Goal: Information Seeking & Learning: Find specific fact

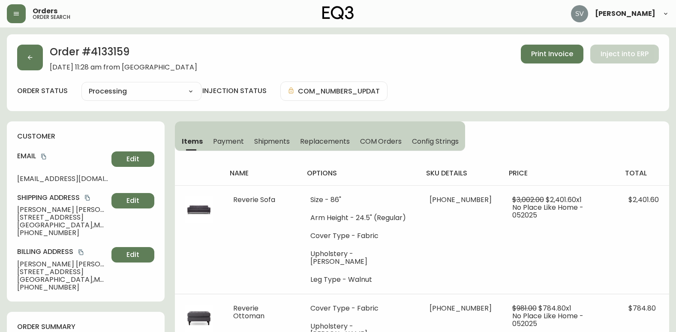
select select "PROCESSING"
click at [21, 14] on button "button" at bounding box center [16, 13] width 19 height 19
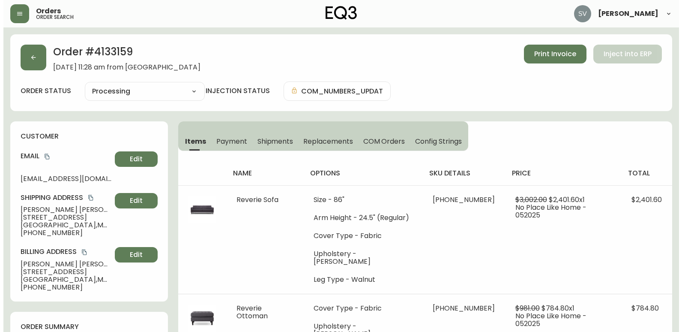
scroll to position [409, 0]
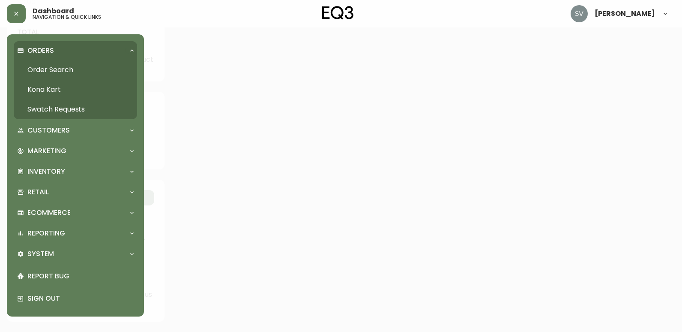
click at [68, 70] on link "Order Search" at bounding box center [75, 70] width 123 height 20
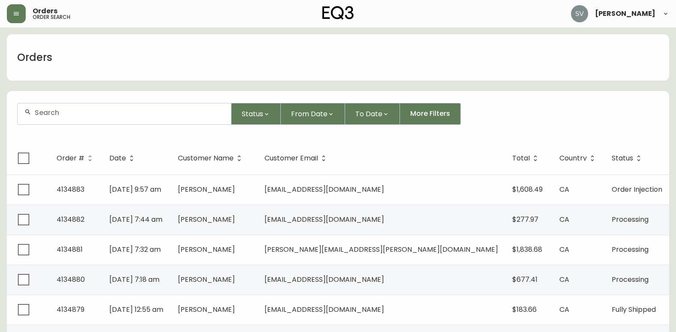
click at [114, 117] on div at bounding box center [124, 113] width 213 height 21
drag, startPoint x: 114, startPoint y: 117, endPoint x: 63, endPoint y: 117, distance: 51.4
click at [63, 118] on div at bounding box center [124, 113] width 213 height 21
paste input "4134049"
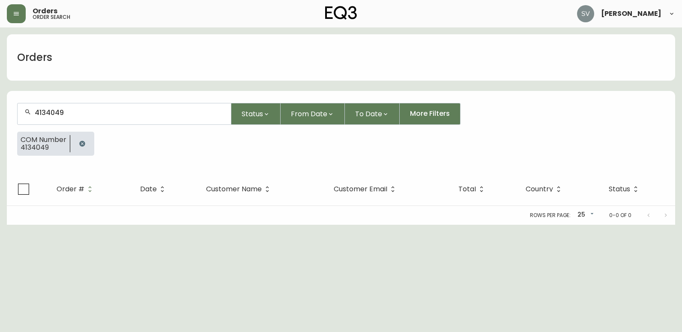
type input "4134049"
click at [84, 143] on icon "button" at bounding box center [82, 144] width 6 height 6
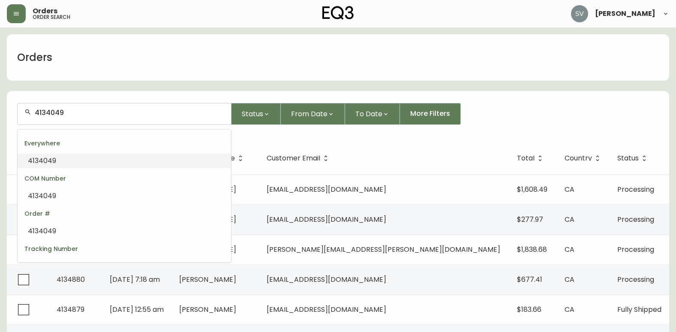
click at [96, 116] on input "4134049" at bounding box center [129, 112] width 189 height 8
click at [84, 161] on li "4134049" at bounding box center [124, 160] width 213 height 15
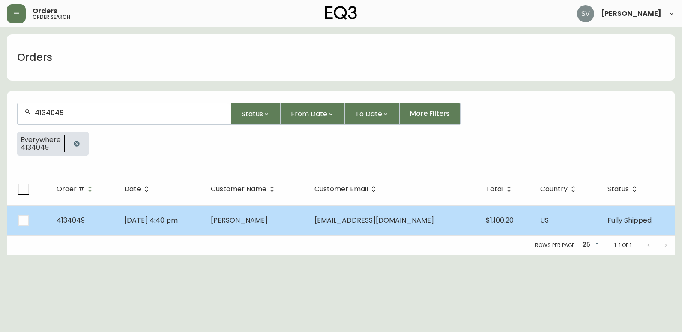
click at [267, 216] on span "[PERSON_NAME]" at bounding box center [239, 220] width 57 height 10
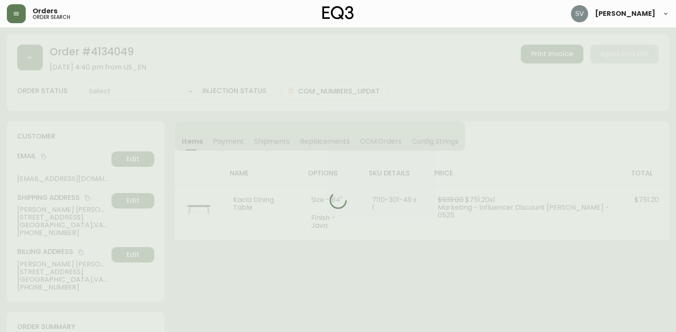
type input "Fully Shipped"
select select "FULLY_SHIPPED"
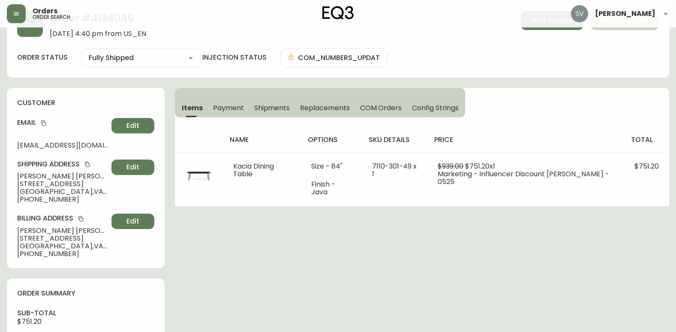
scroll to position [43, 0]
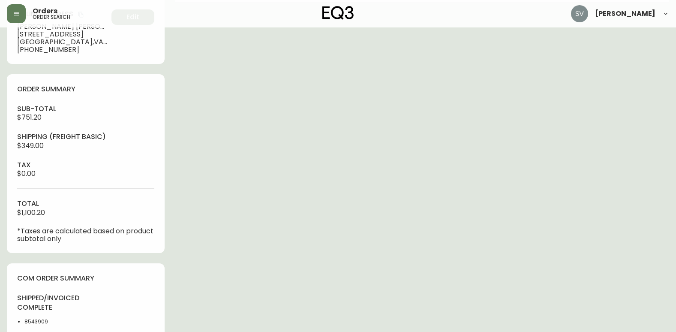
scroll to position [257, 0]
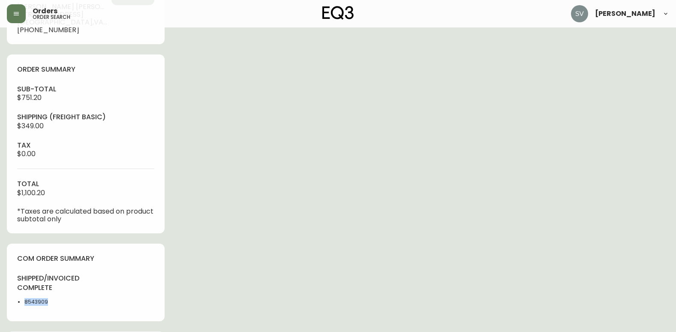
drag, startPoint x: 50, startPoint y: 304, endPoint x: 25, endPoint y: 301, distance: 25.0
click at [25, 301] on li "8543909" at bounding box center [52, 302] width 56 height 8
copy li "8543909"
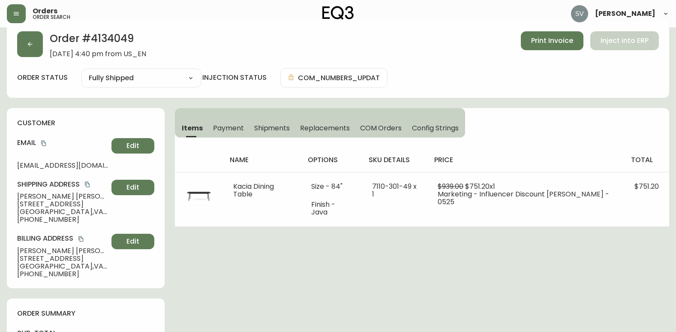
scroll to position [0, 0]
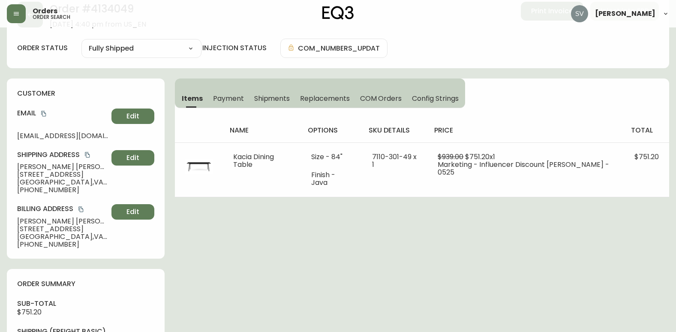
drag, startPoint x: 69, startPoint y: 182, endPoint x: 88, endPoint y: 180, distance: 19.8
click at [88, 180] on span "[GEOGRAPHIC_DATA] , [GEOGRAPHIC_DATA] , 22304 , [GEOGRAPHIC_DATA]" at bounding box center [62, 182] width 91 height 8
copy span "22304"
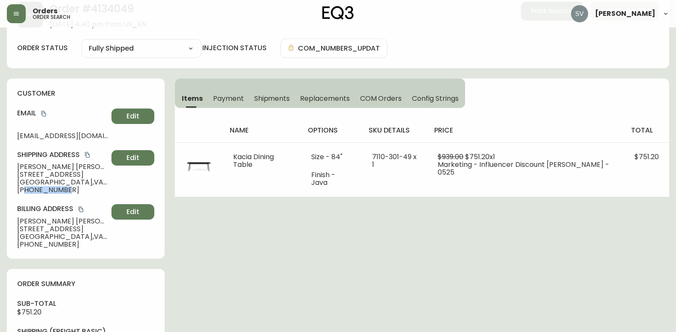
drag, startPoint x: 64, startPoint y: 190, endPoint x: 24, endPoint y: 191, distance: 40.3
click at [24, 191] on span "[PHONE_NUMBER]" at bounding box center [62, 190] width 91 height 8
copy span "5124847324"
click at [50, 135] on span "[EMAIL_ADDRESS][DOMAIN_NAME]" at bounding box center [62, 136] width 91 height 8
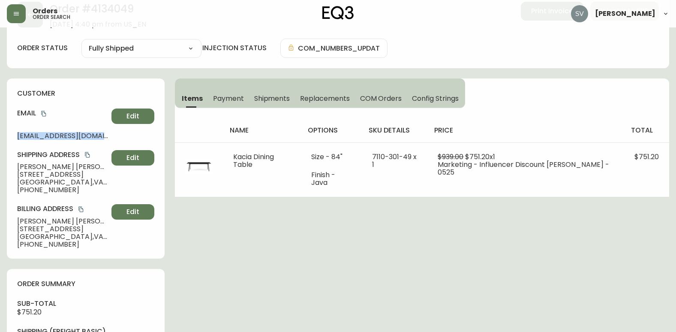
click at [50, 135] on span "[EMAIL_ADDRESS][DOMAIN_NAME]" at bounding box center [62, 136] width 91 height 8
drag, startPoint x: 50, startPoint y: 135, endPoint x: 46, endPoint y: 111, distance: 23.4
click at [46, 111] on icon "copy" at bounding box center [44, 114] width 6 height 6
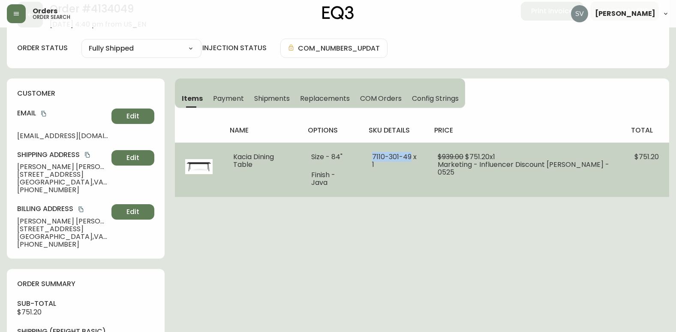
drag, startPoint x: 416, startPoint y: 156, endPoint x: 378, endPoint y: 155, distance: 37.7
click at [378, 155] on span "7110-301-49 x 1" at bounding box center [394, 161] width 45 height 18
copy span "[PHONE_NUMBER]"
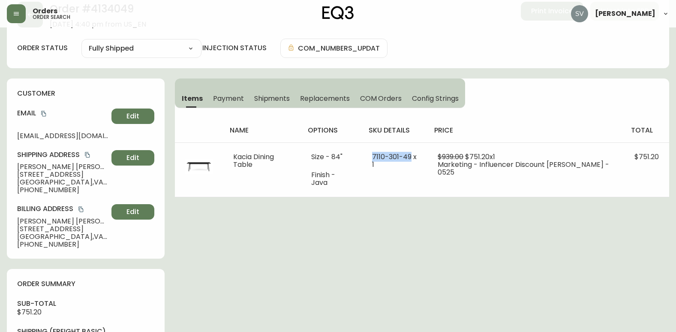
click at [85, 154] on button "copy" at bounding box center [87, 154] width 9 height 9
